Goal: Task Accomplishment & Management: Use online tool/utility

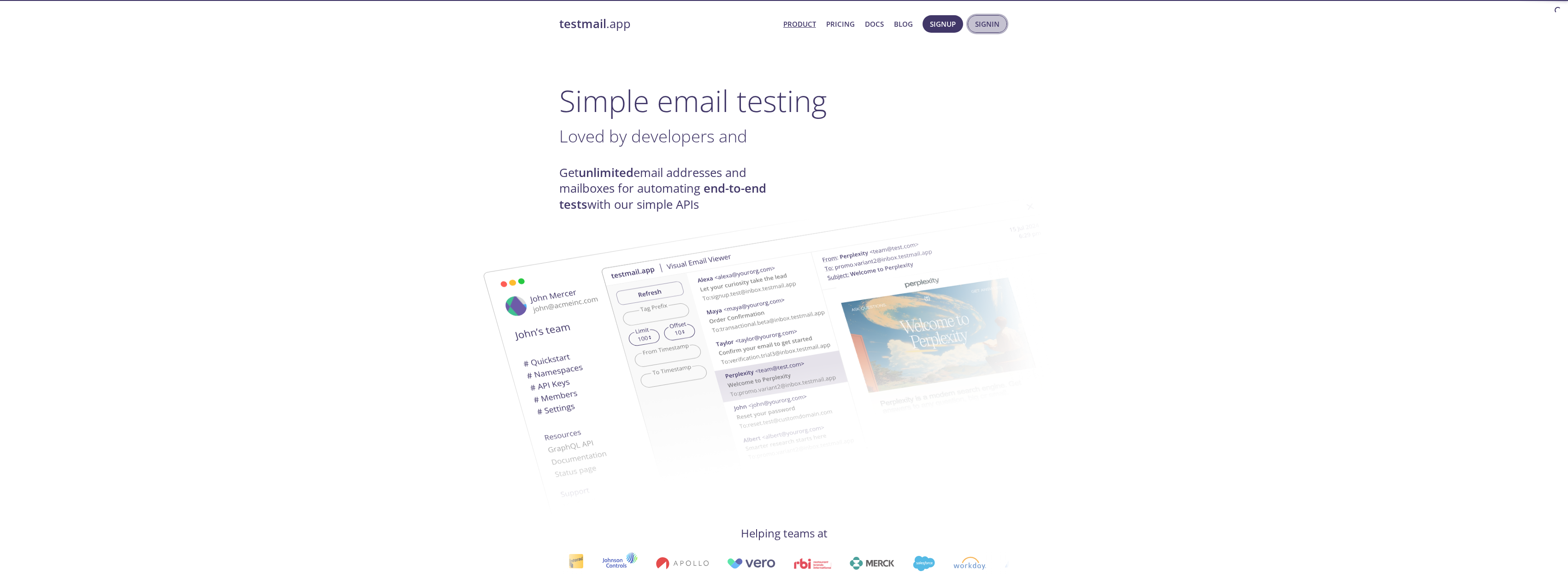
click at [982, 23] on span "Signin" at bounding box center [988, 23] width 25 height 12
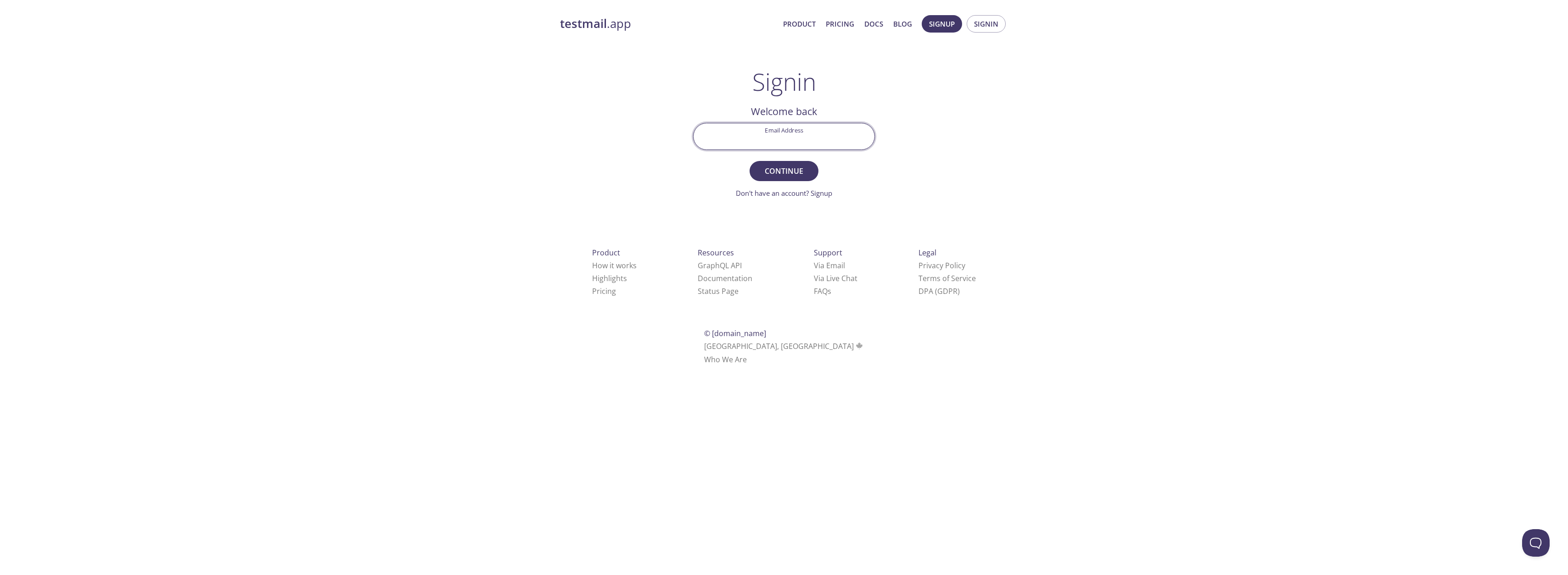
click at [792, 141] on input "Email Address" at bounding box center [784, 136] width 181 height 26
click at [775, 141] on input "Email Address" at bounding box center [784, 136] width 181 height 26
type input "[PERSON_NAME][EMAIL_ADDRESS][DOMAIN_NAME]"
click at [750, 161] on button "Continue" at bounding box center [784, 171] width 69 height 20
click at [781, 141] on input "Signin Security Code" at bounding box center [784, 136] width 181 height 26
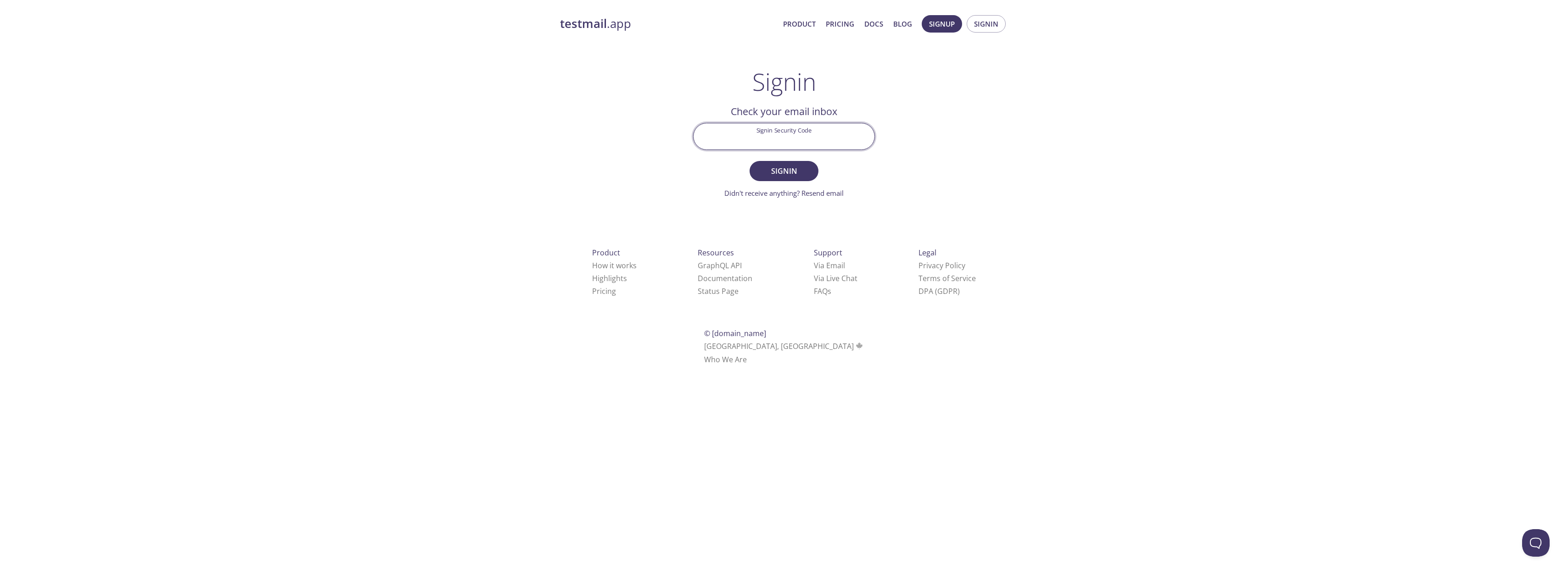
paste input "PSKGBFQ"
type input "PSKGBFQ"
click at [767, 169] on span "Signin" at bounding box center [784, 171] width 49 height 13
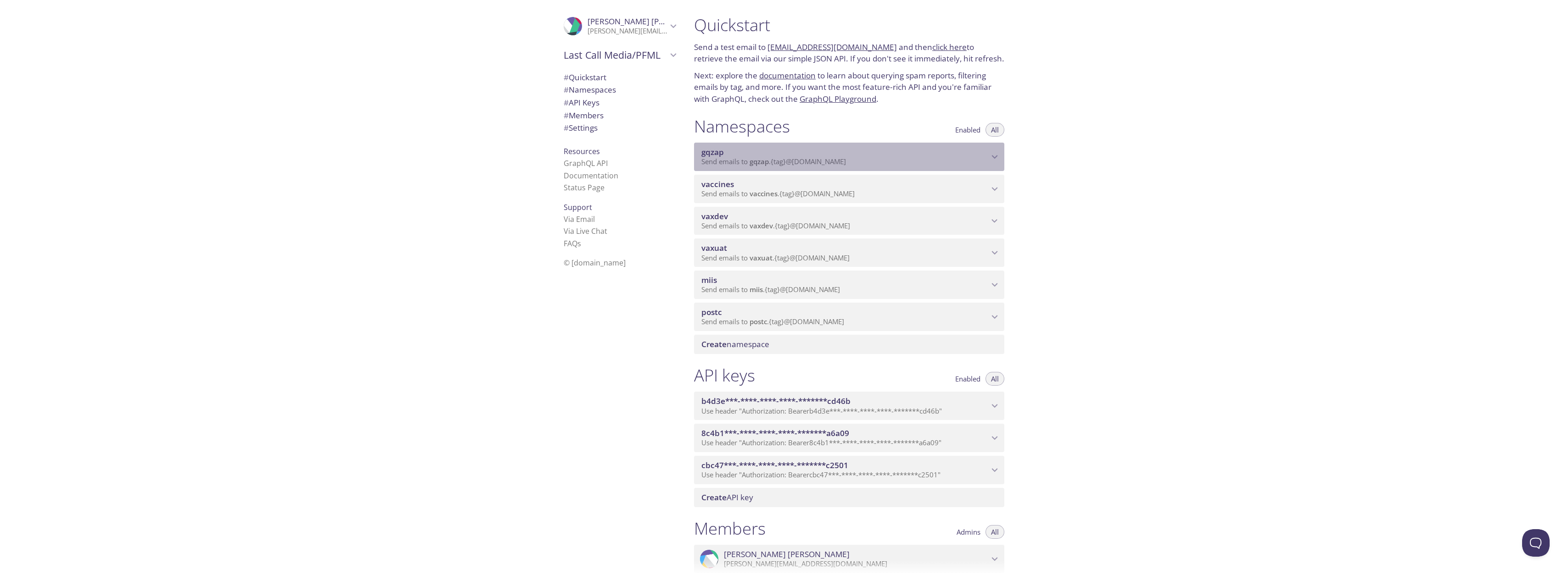
click at [791, 156] on span "gqzap" at bounding box center [845, 152] width 288 height 10
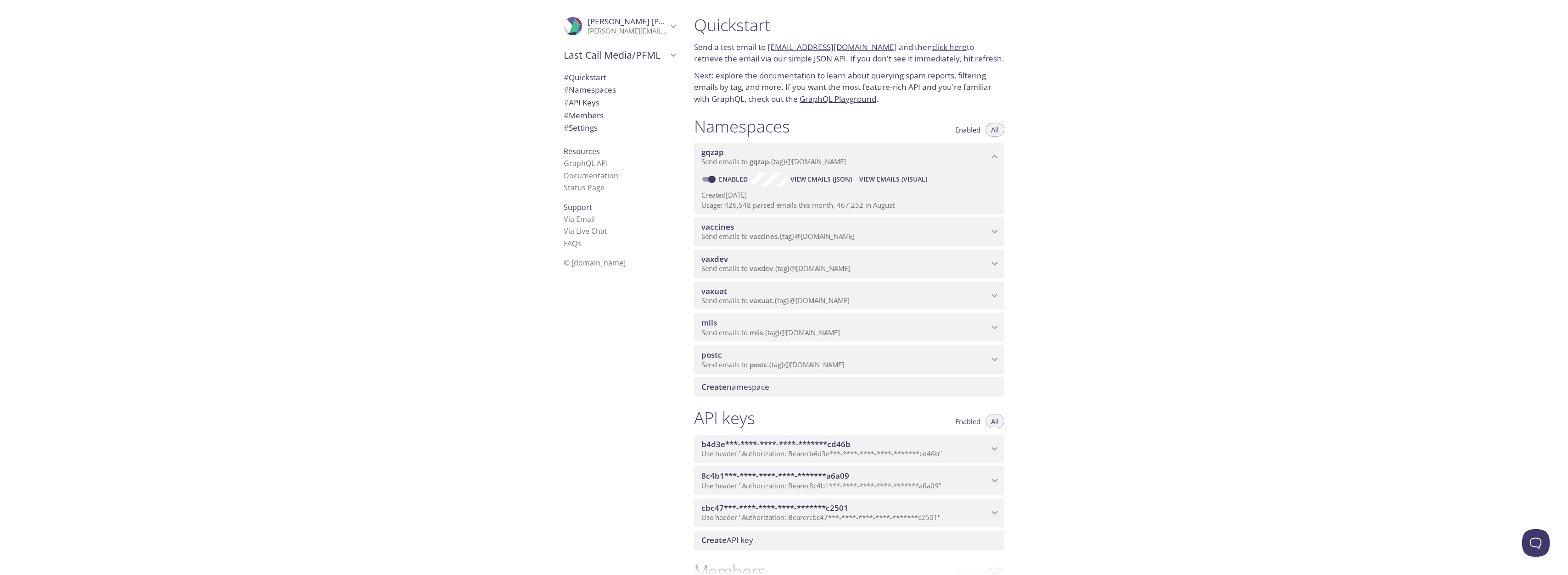
click at [830, 179] on span "View Emails (JSON)" at bounding box center [821, 180] width 62 height 11
click at [585, 105] on span "# API Keys" at bounding box center [582, 103] width 35 height 11
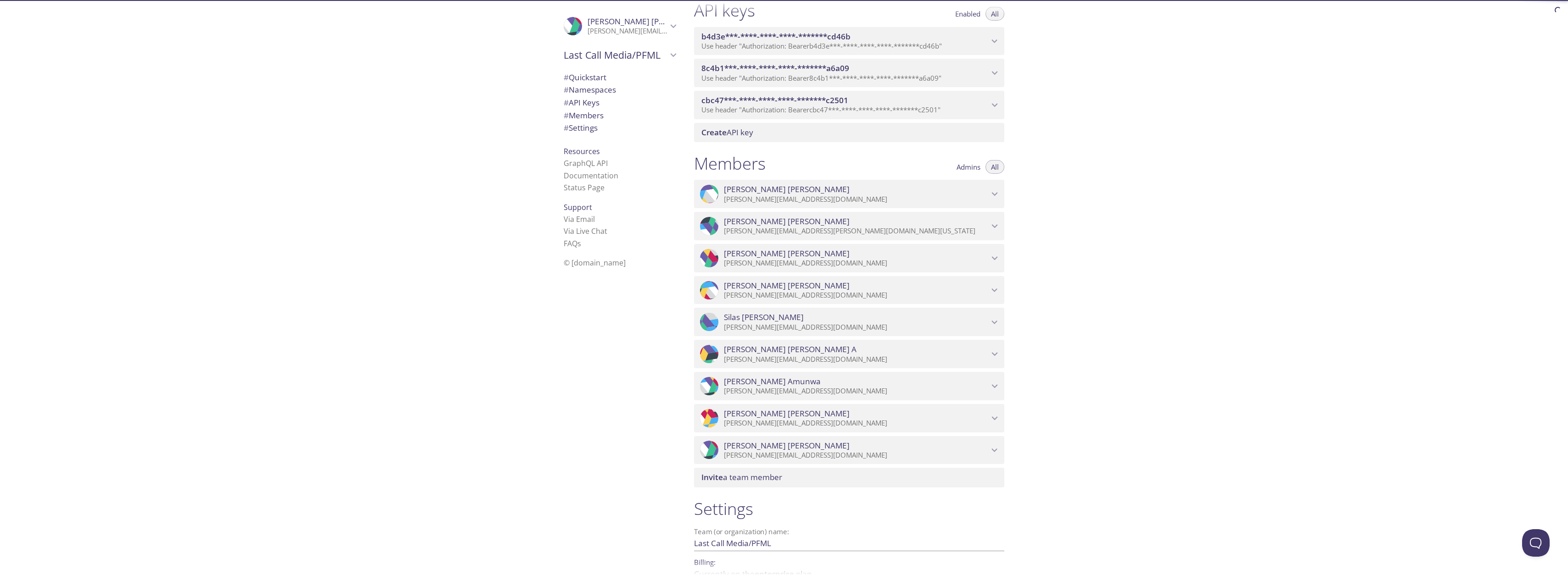
click at [588, 89] on span "# Namespaces" at bounding box center [590, 90] width 52 height 11
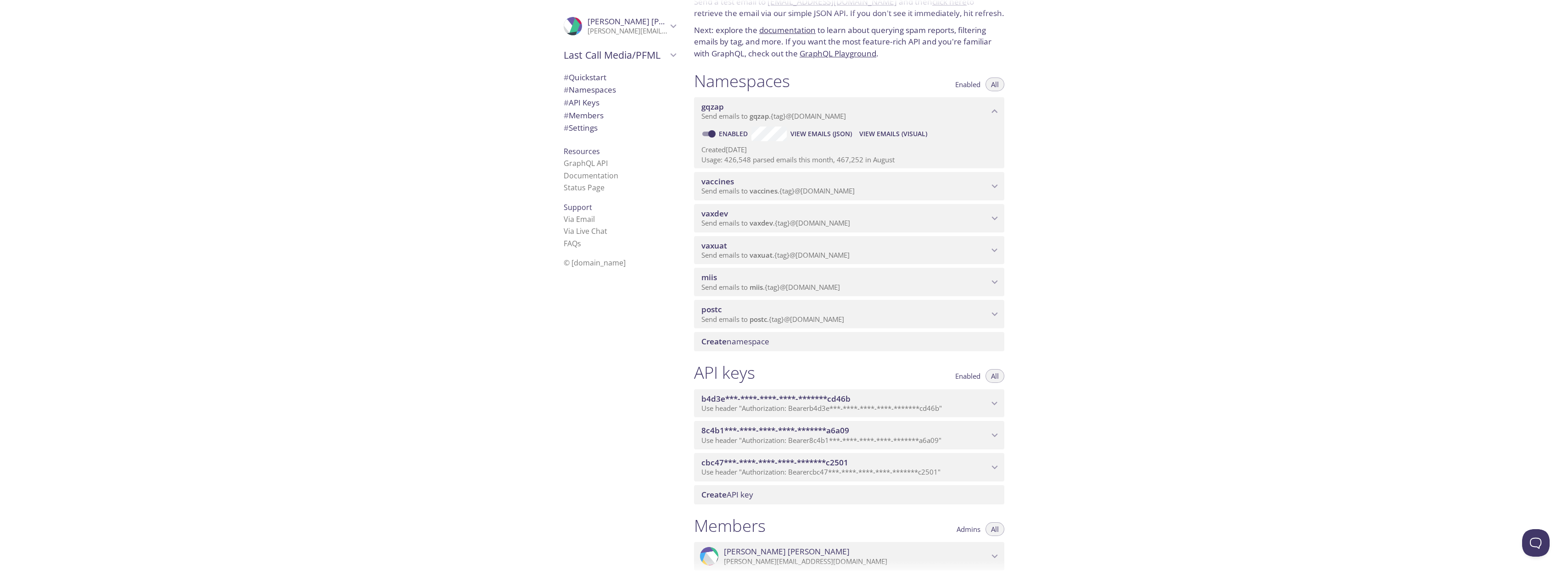
scroll to position [6, 0]
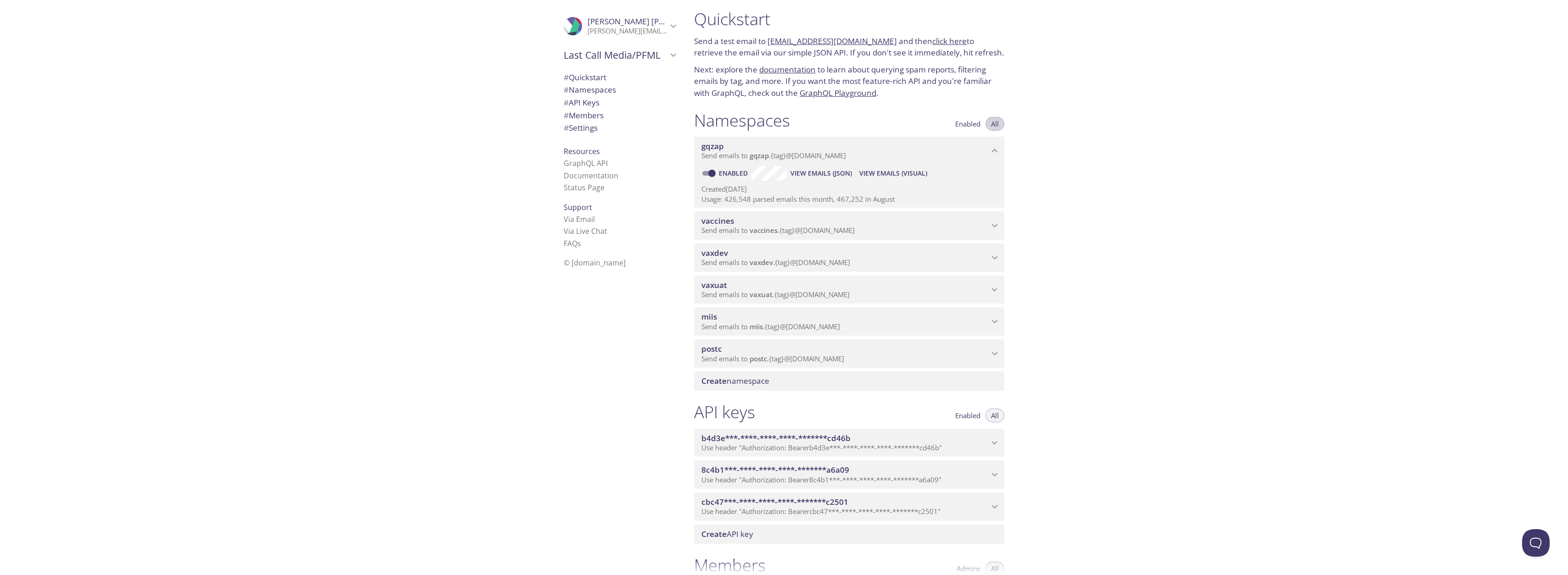
click at [997, 124] on span "All" at bounding box center [995, 124] width 8 height 0
click at [997, 141] on div "gqzap Send emails to gqzap . {tag} @[DOMAIN_NAME]" at bounding box center [849, 150] width 310 height 29
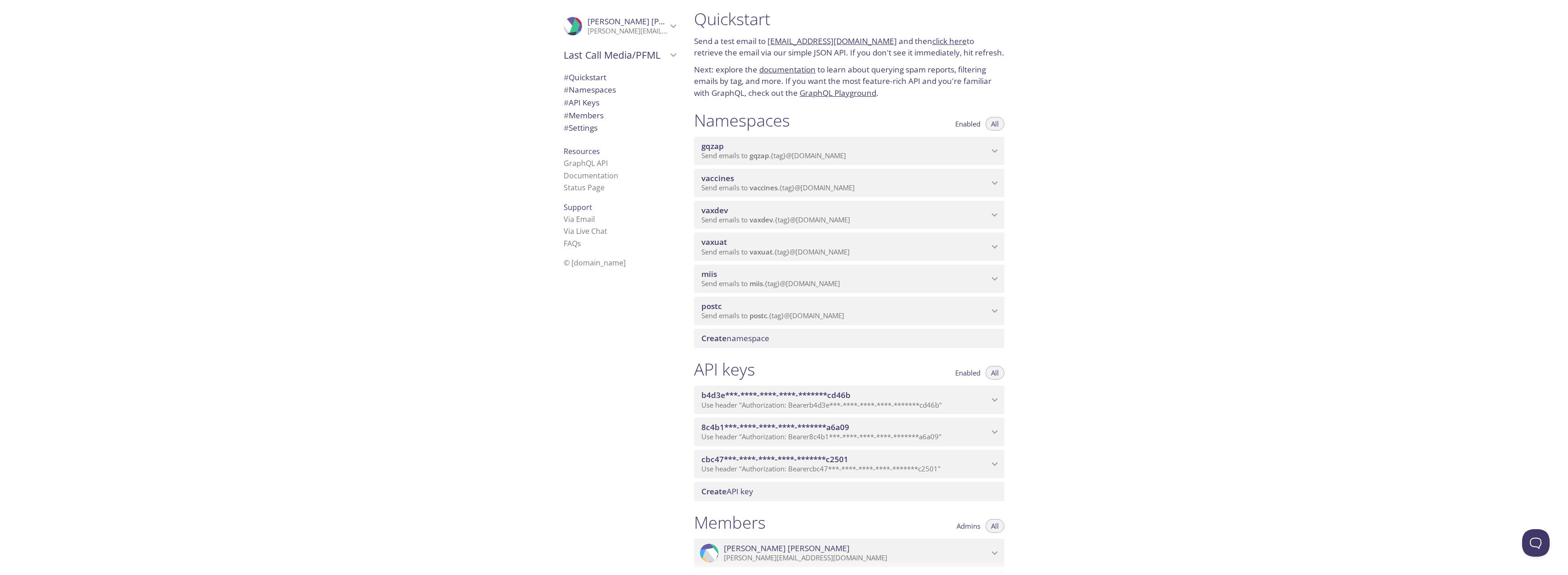
click at [997, 141] on div "gqzap Send emails to gqzap . {tag} @[DOMAIN_NAME]" at bounding box center [849, 150] width 310 height 29
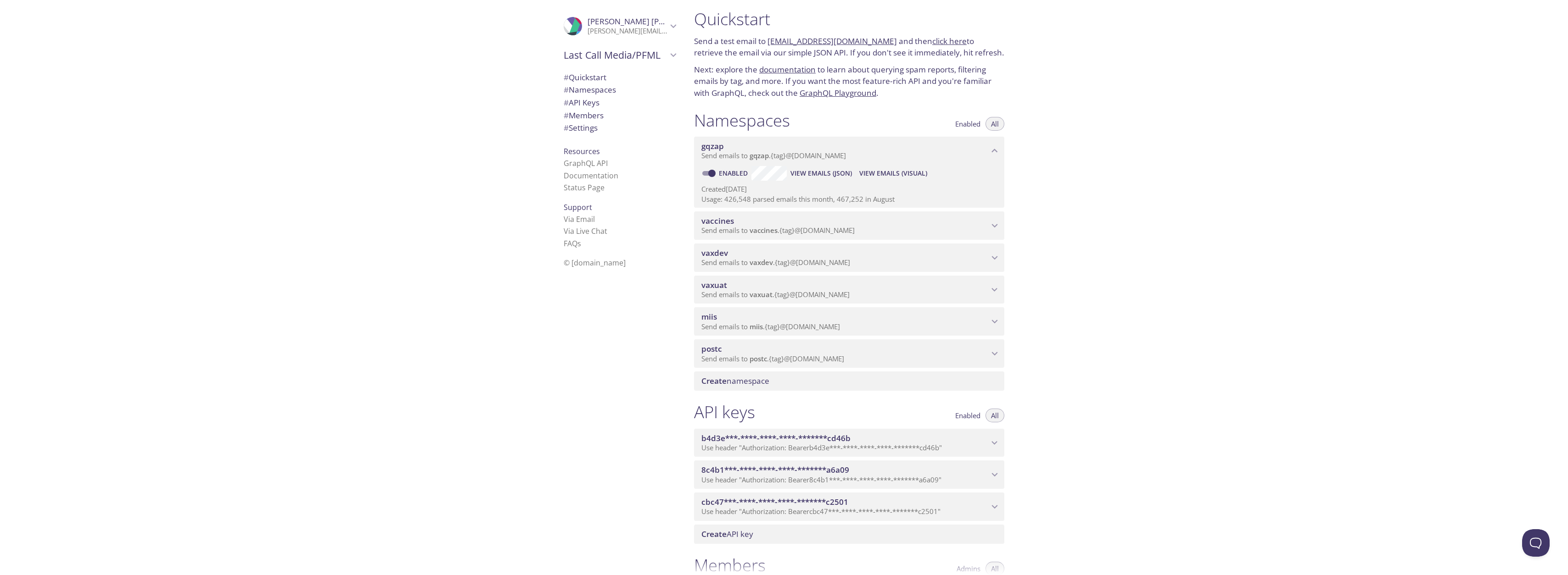
click at [904, 174] on span "View Emails (Visual)" at bounding box center [893, 173] width 68 height 11
click at [667, 54] on icon "Last Call Media/PFML" at bounding box center [673, 55] width 12 height 12
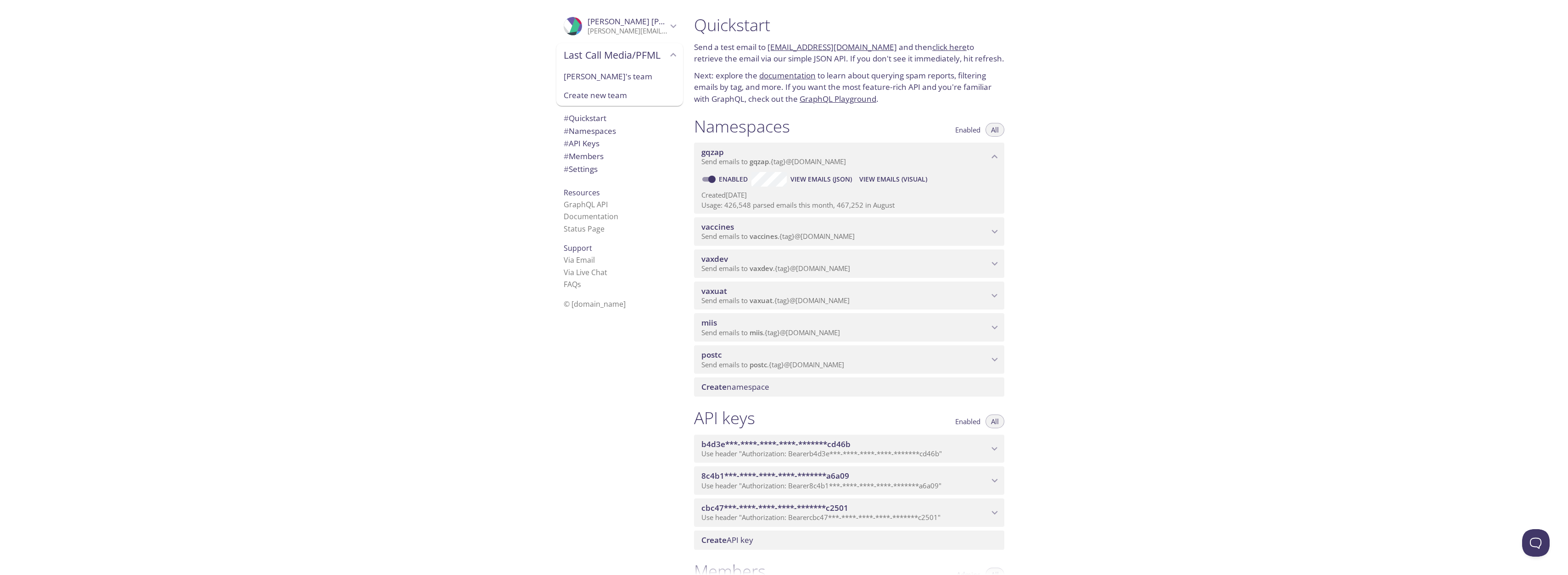
click at [671, 54] on icon "Last Call Media/PFML" at bounding box center [674, 54] width 6 height 4
click at [719, 49] on p "Send a test email to [EMAIL_ADDRESS][DOMAIN_NAME] and then click here to retrie…" at bounding box center [849, 53] width 310 height 23
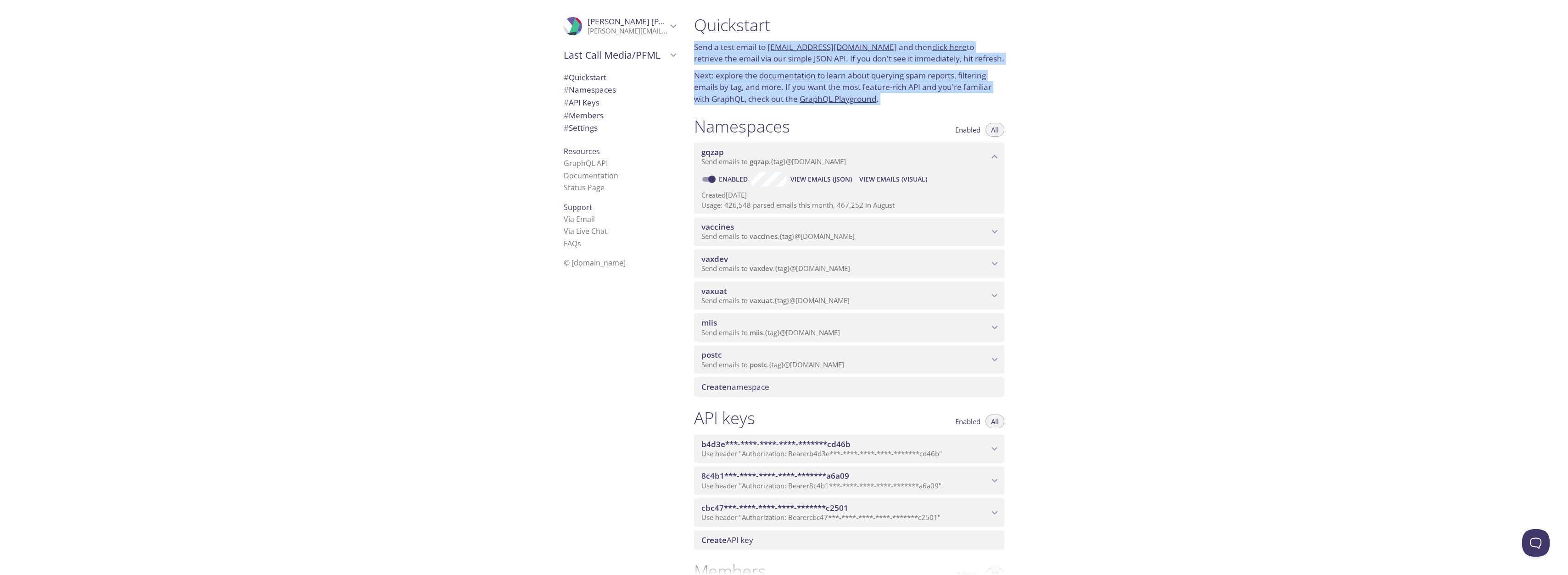
drag, startPoint x: 719, startPoint y: 49, endPoint x: 717, endPoint y: 71, distance: 22.1
click at [717, 71] on div "Quickstart Send a test email to [EMAIL_ADDRESS][DOMAIN_NAME] and then click her…" at bounding box center [848, 60] width 325 height 102
click at [717, 71] on p "Next: explore the documentation to learn about querying spam reports, filtering…" at bounding box center [849, 87] width 310 height 35
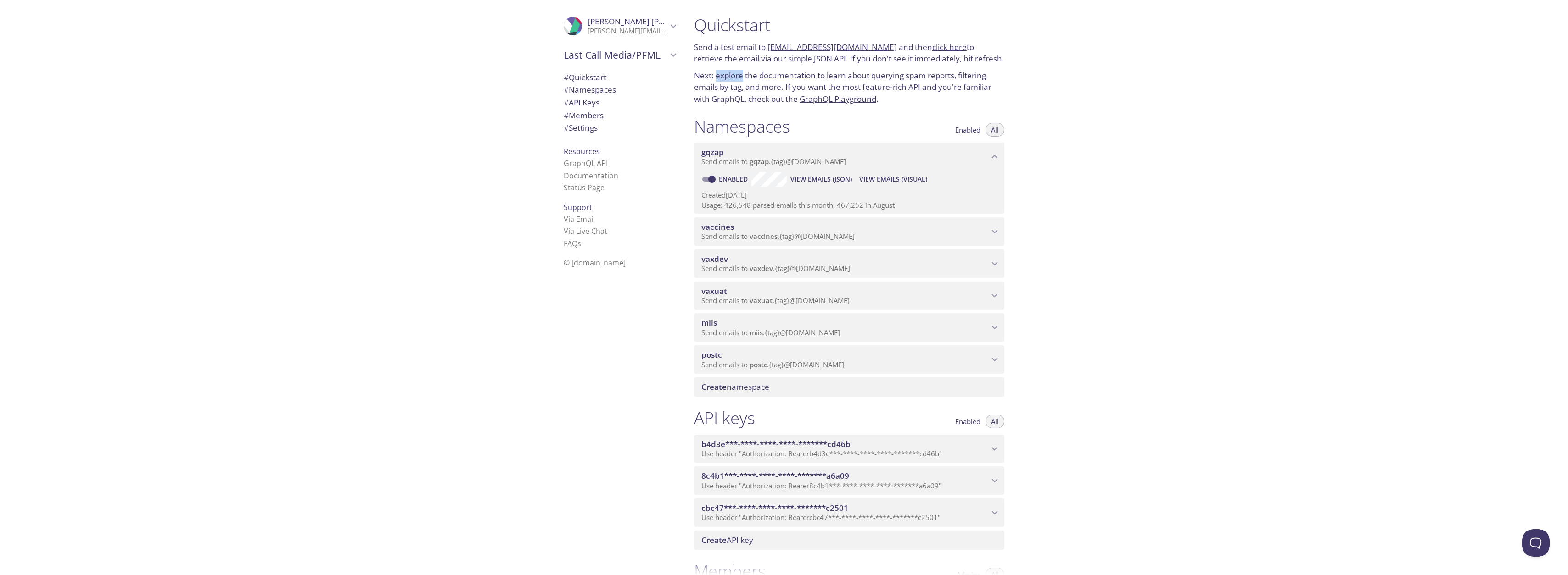
click at [717, 71] on p "Next: explore the documentation to learn about querying spam reports, filtering…" at bounding box center [849, 87] width 310 height 35
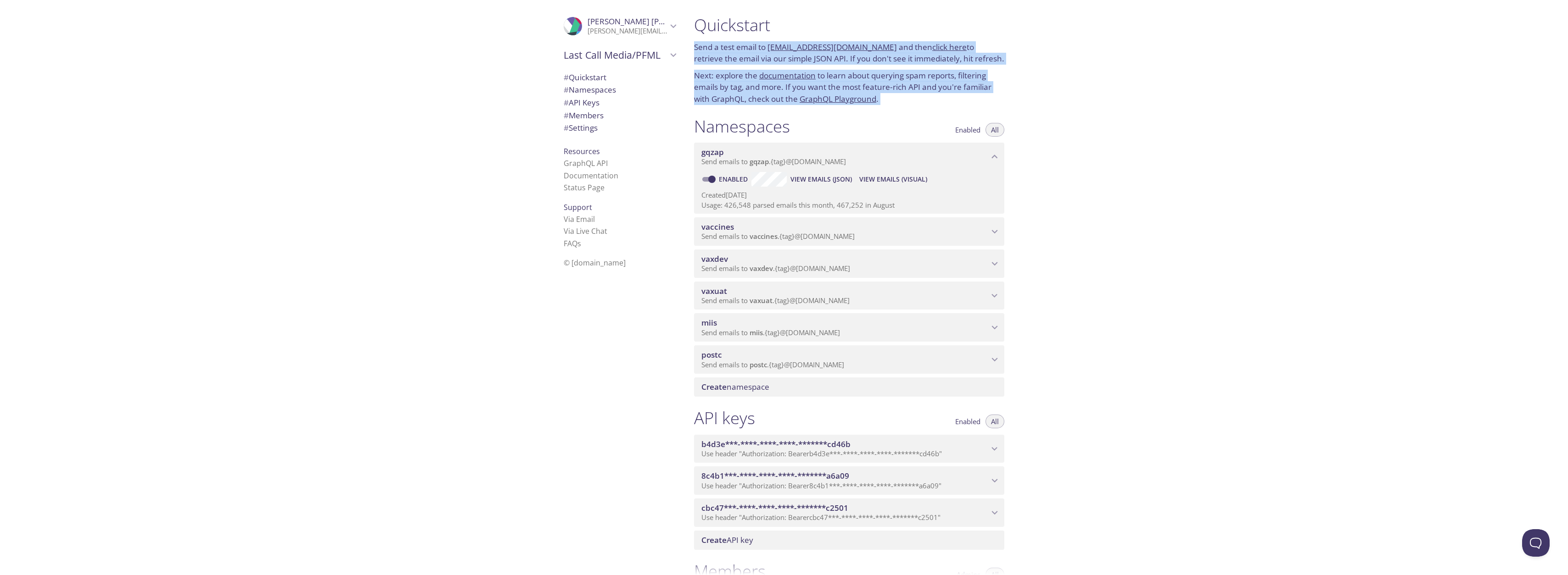
drag, startPoint x: 717, startPoint y: 69, endPoint x: 717, endPoint y: 56, distance: 13.0
click at [717, 56] on div "Quickstart Send a test email to [EMAIL_ADDRESS][DOMAIN_NAME] and then click her…" at bounding box center [848, 60] width 325 height 102
click at [717, 56] on p "Send a test email to [EMAIL_ADDRESS][DOMAIN_NAME] and then click here to retrie…" at bounding box center [849, 53] width 310 height 23
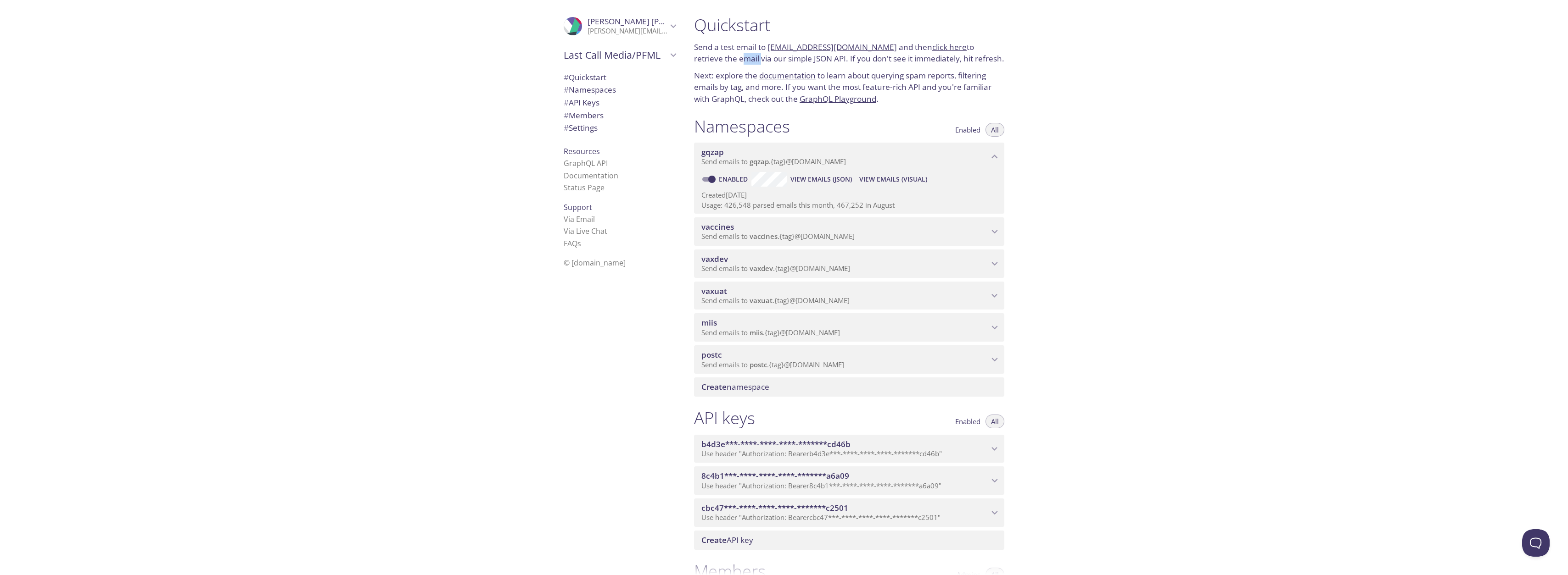
click at [717, 56] on p "Send a test email to [EMAIL_ADDRESS][DOMAIN_NAME] and then click here to retrie…" at bounding box center [849, 53] width 310 height 23
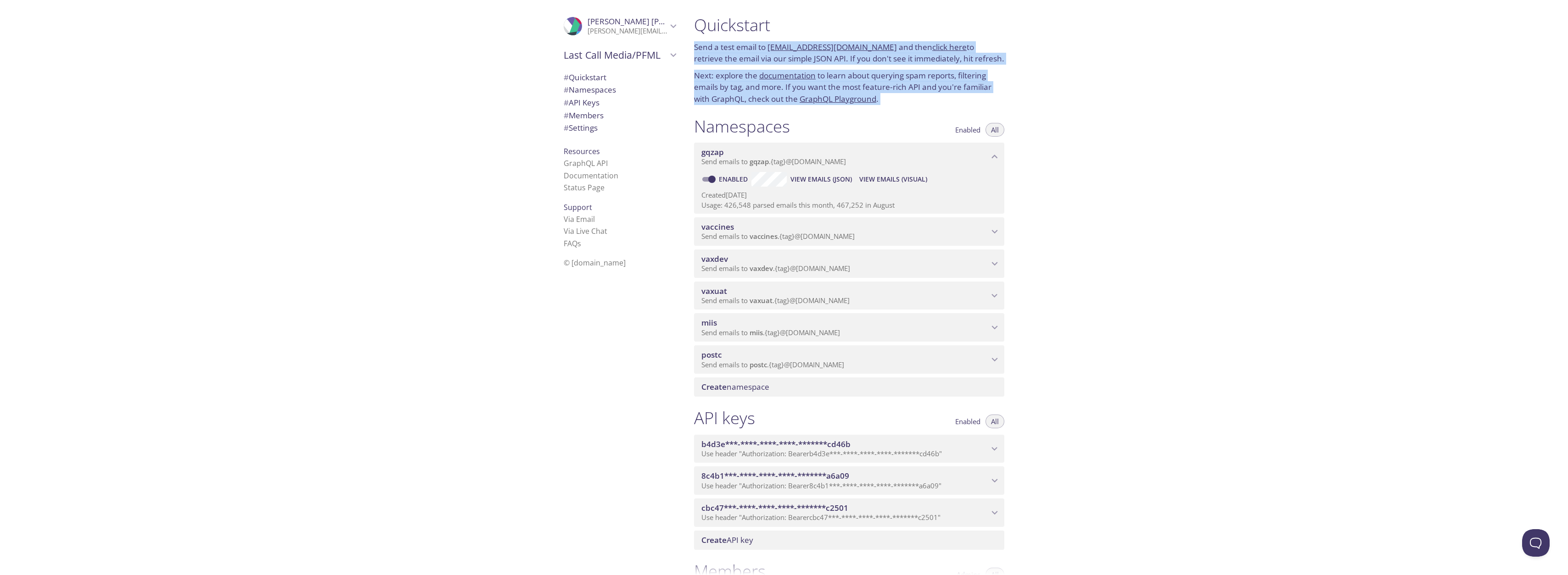
drag, startPoint x: 717, startPoint y: 56, endPoint x: 714, endPoint y: 76, distance: 20.2
click at [714, 76] on div "Quickstart Send a test email to [EMAIL_ADDRESS][DOMAIN_NAME] and then click her…" at bounding box center [848, 60] width 325 height 102
click at [714, 76] on p "Next: explore the documentation to learn about querying spam reports, filtering…" at bounding box center [849, 87] width 310 height 35
